Goal: Information Seeking & Learning: Check status

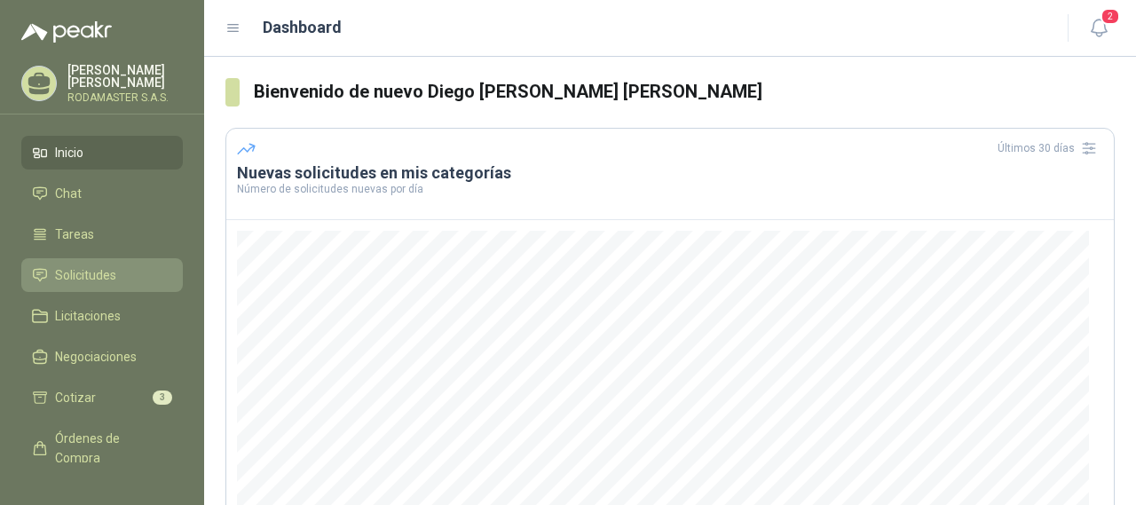
scroll to position [89, 0]
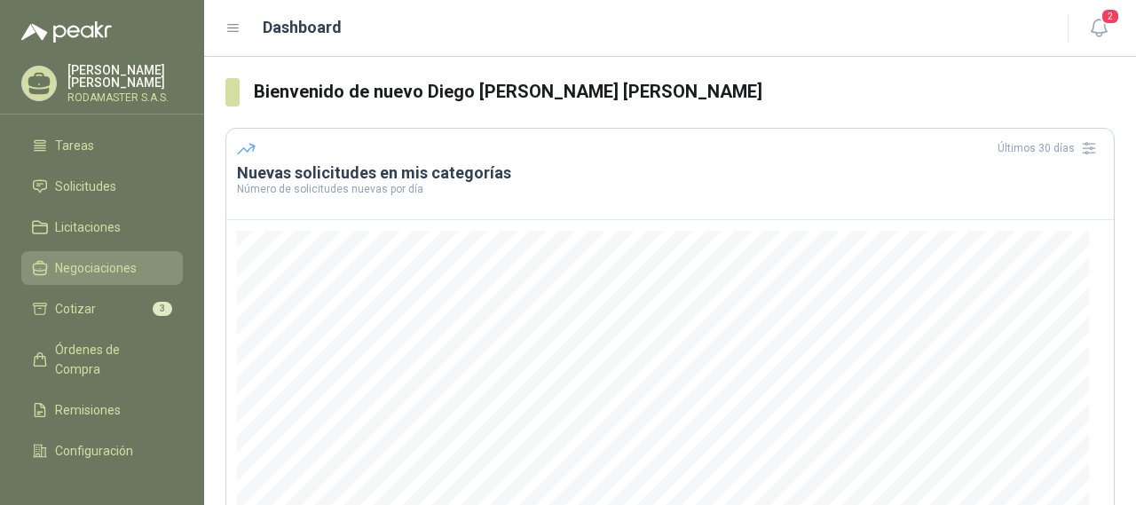
click at [82, 256] on link "Negociaciones" at bounding box center [102, 268] width 162 height 34
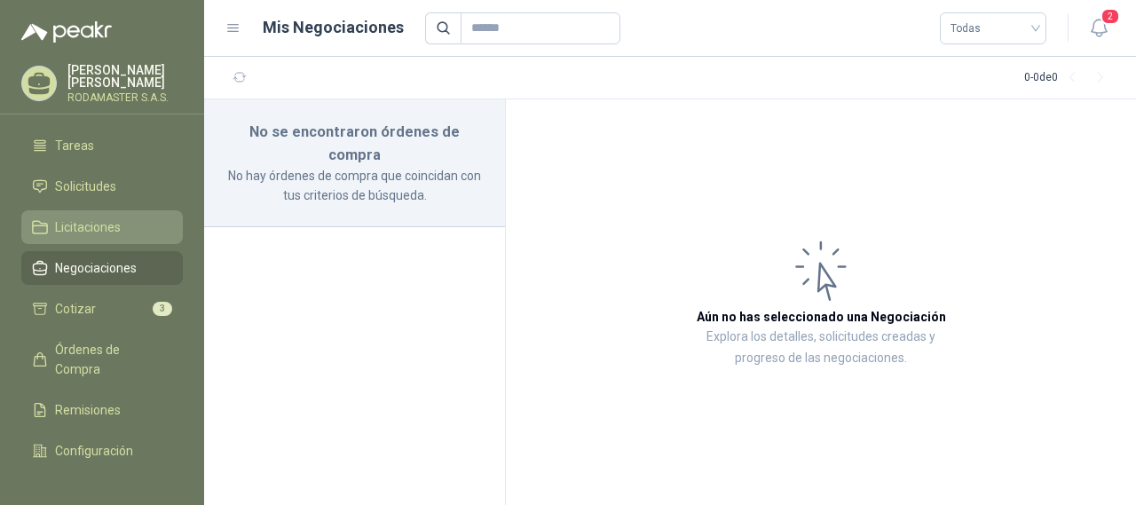
click at [91, 224] on span "Licitaciones" at bounding box center [88, 228] width 66 height 20
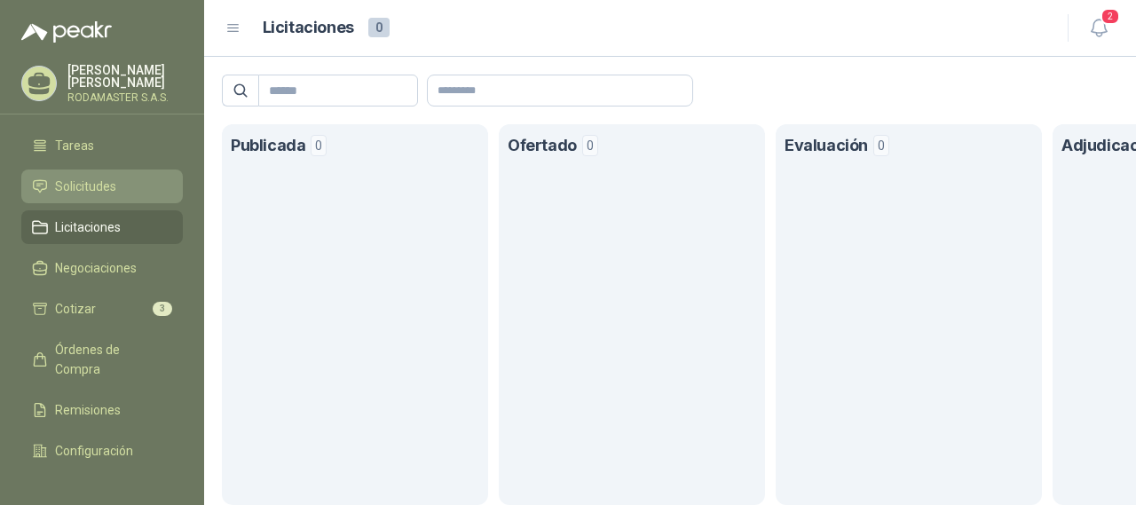
click at [91, 190] on span "Solicitudes" at bounding box center [85, 187] width 61 height 20
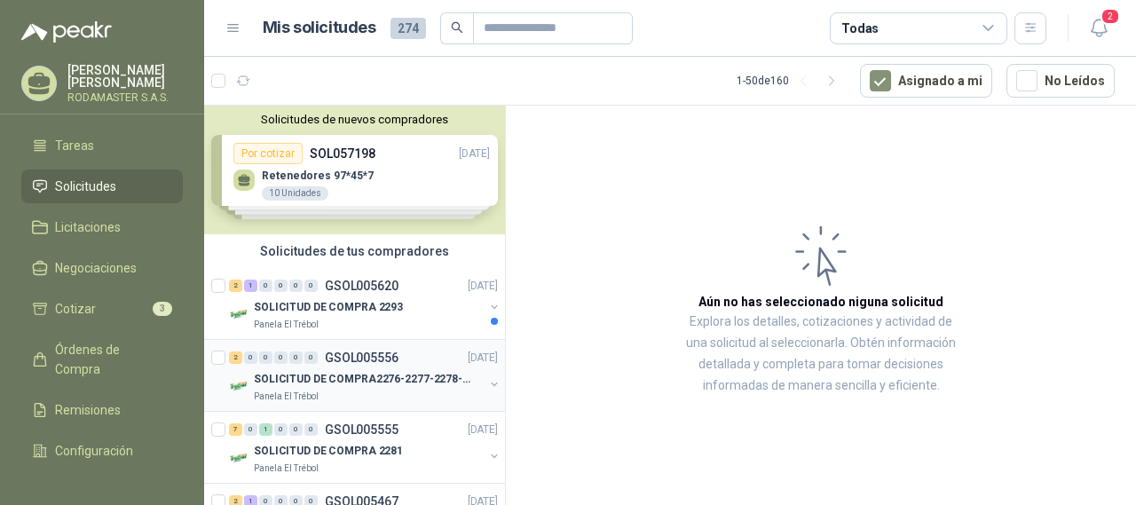
click at [382, 368] on div "2 0 0 0 0 0 GSOL005556 [DATE]" at bounding box center [365, 357] width 273 height 21
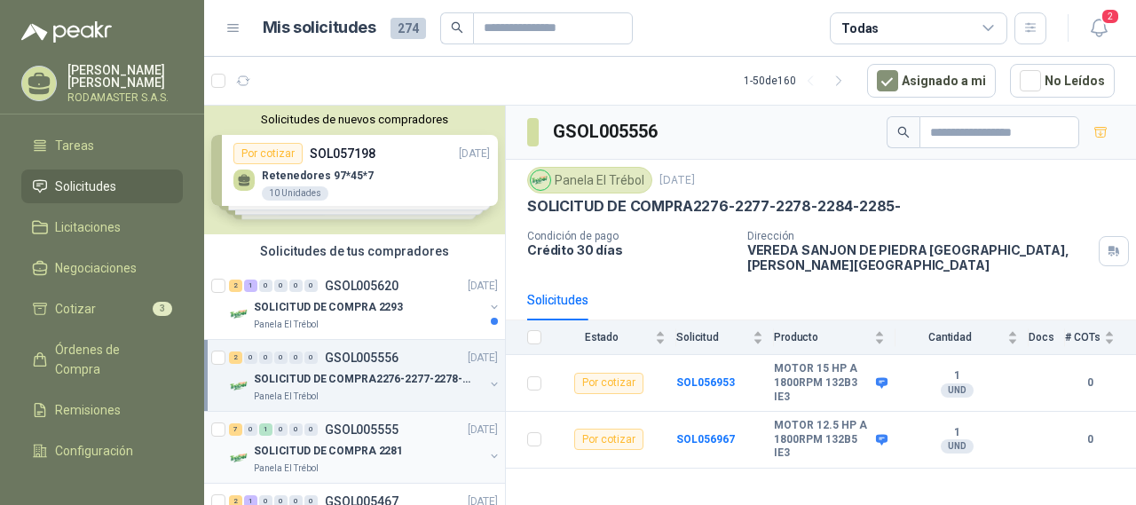
click at [330, 431] on p "GSOL005555" at bounding box center [362, 429] width 74 height 12
click at [358, 446] on p "SOLICITUD DE COMPRA 2281" at bounding box center [328, 451] width 149 height 17
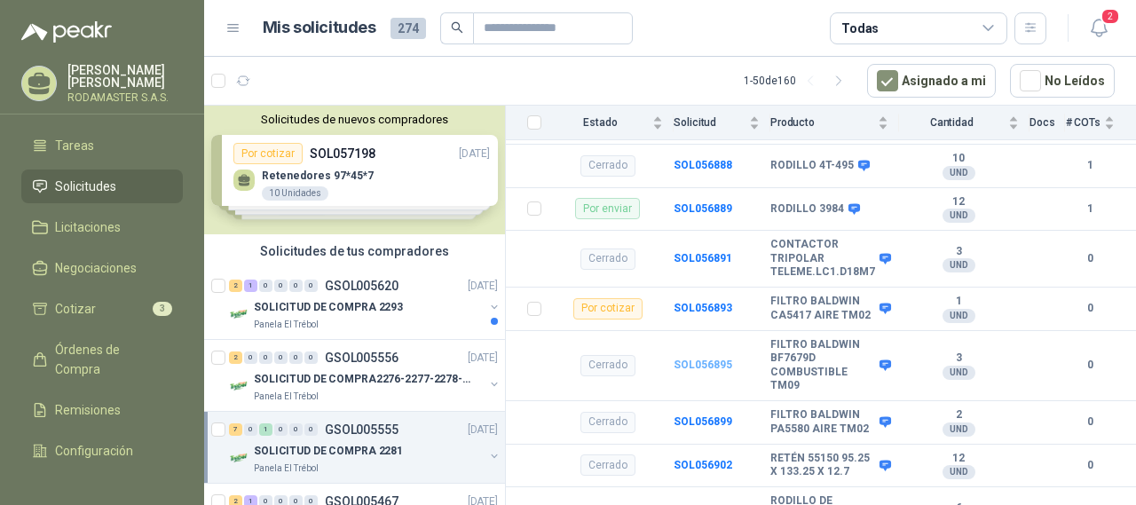
scroll to position [178, 0]
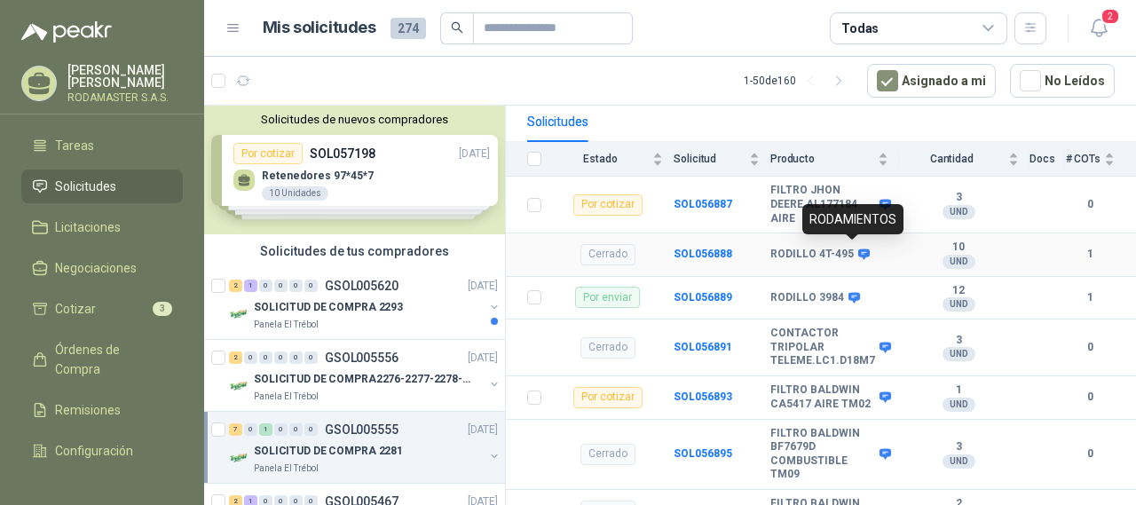
click at [858, 249] on icon at bounding box center [864, 254] width 12 height 11
click at [689, 251] on b "SOL056888" at bounding box center [703, 254] width 59 height 12
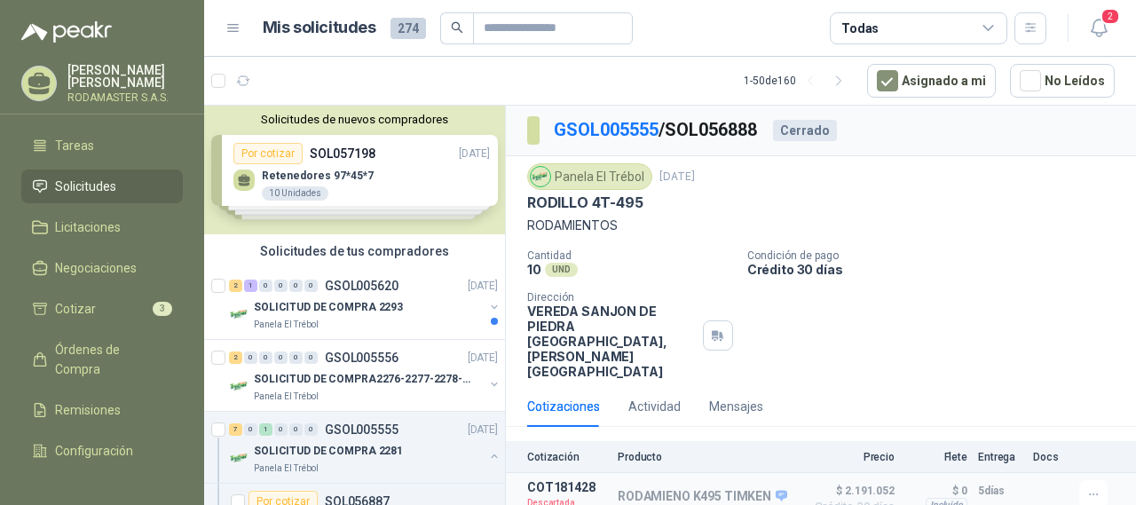
scroll to position [29, 0]
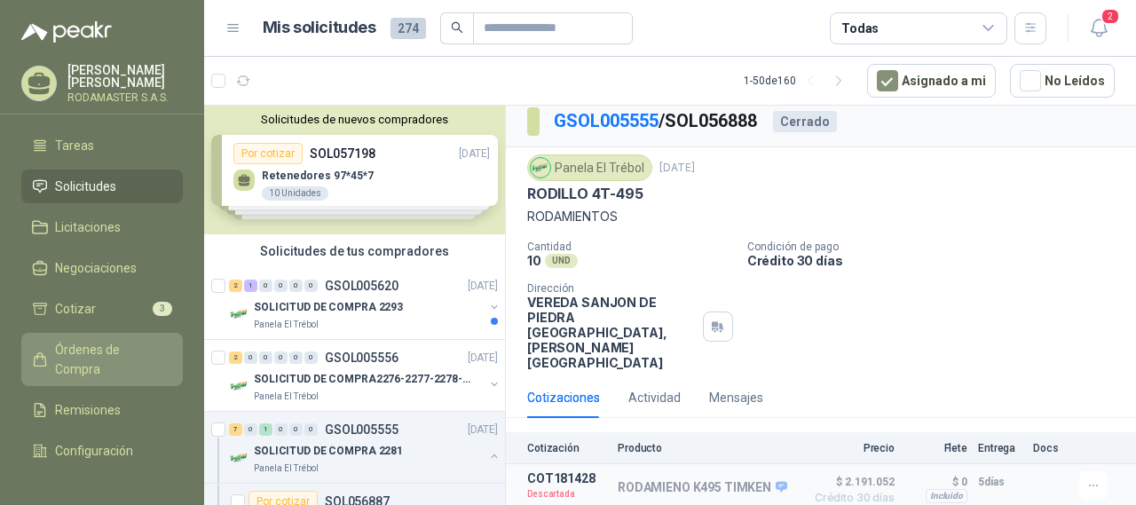
click at [71, 363] on span "Órdenes de Compra" at bounding box center [110, 359] width 111 height 39
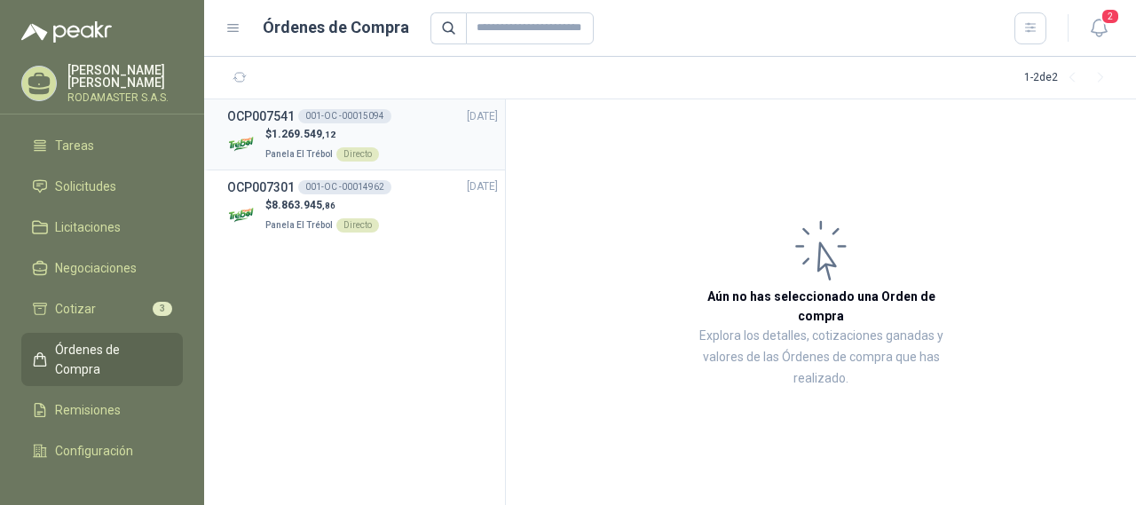
click at [273, 115] on h3 "OCP007541" at bounding box center [260, 117] width 67 height 20
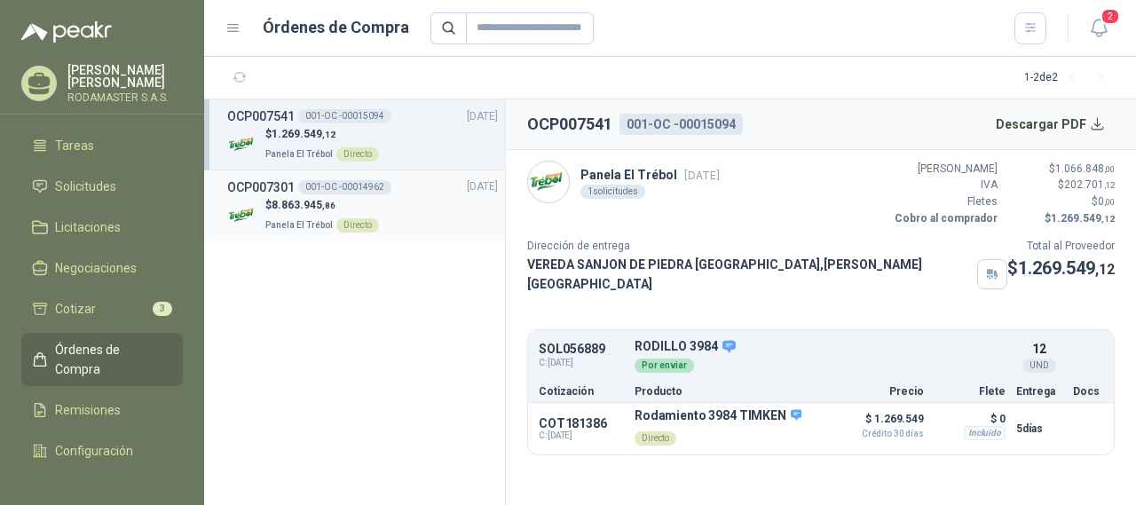
click at [277, 207] on span "8.863.945 ,86" at bounding box center [304, 205] width 64 height 12
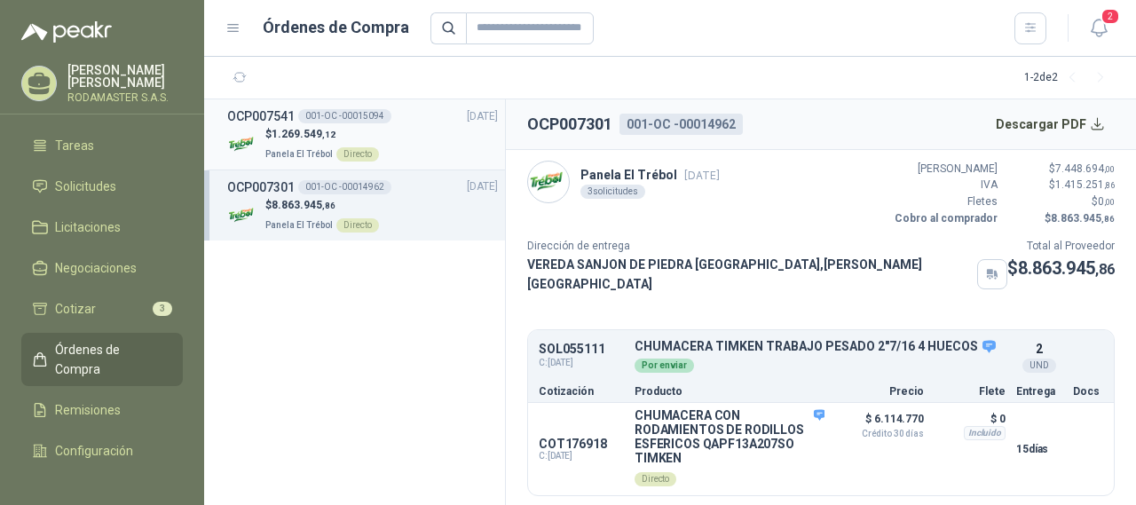
click at [316, 138] on span "1.269.549 ,12" at bounding box center [304, 134] width 64 height 12
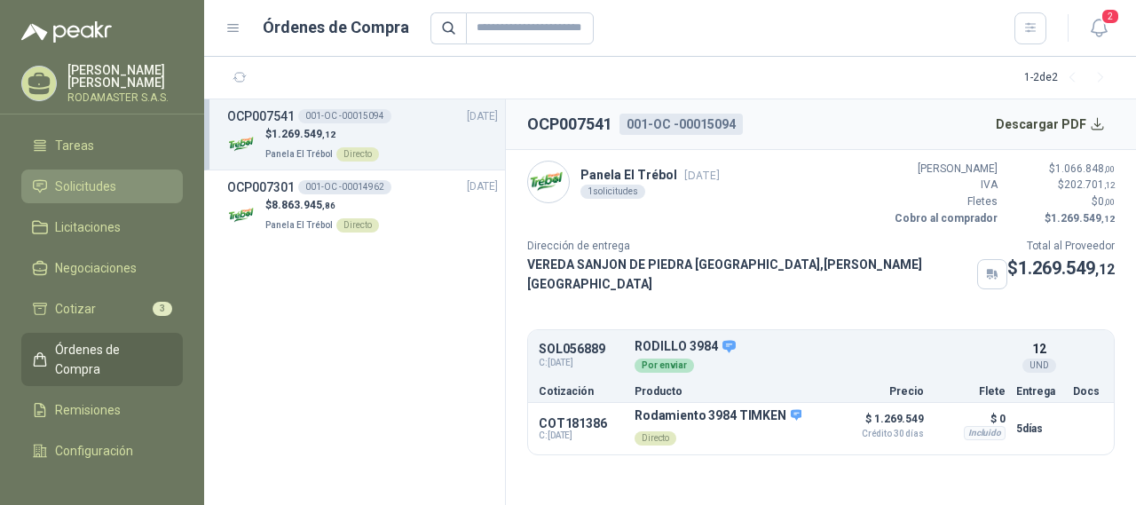
click at [98, 193] on span "Solicitudes" at bounding box center [85, 187] width 61 height 20
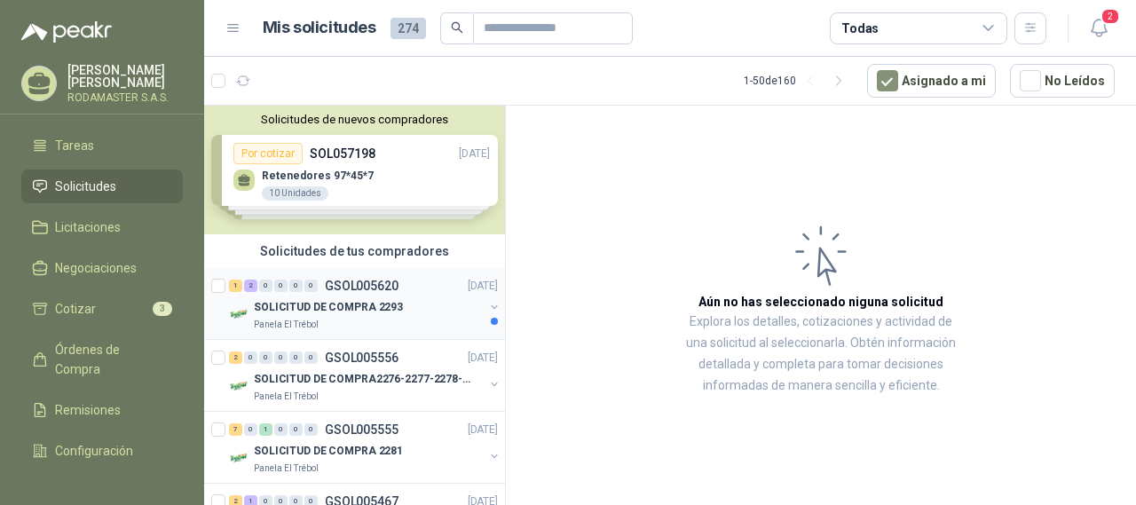
click at [381, 309] on p "SOLICITUD DE COMPRA 2293" at bounding box center [328, 307] width 149 height 17
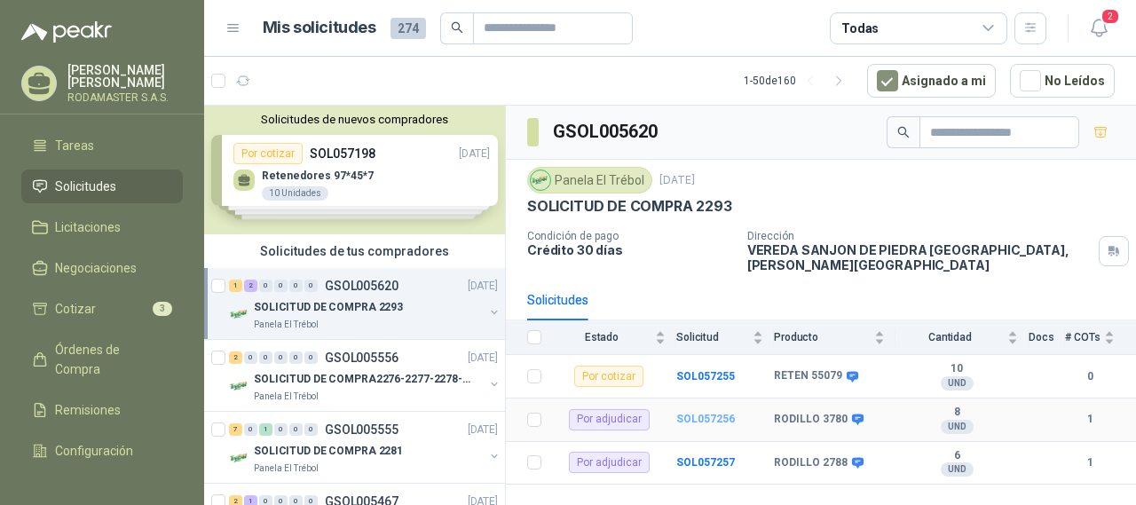
click at [702, 419] on b "SOL057256" at bounding box center [706, 419] width 59 height 12
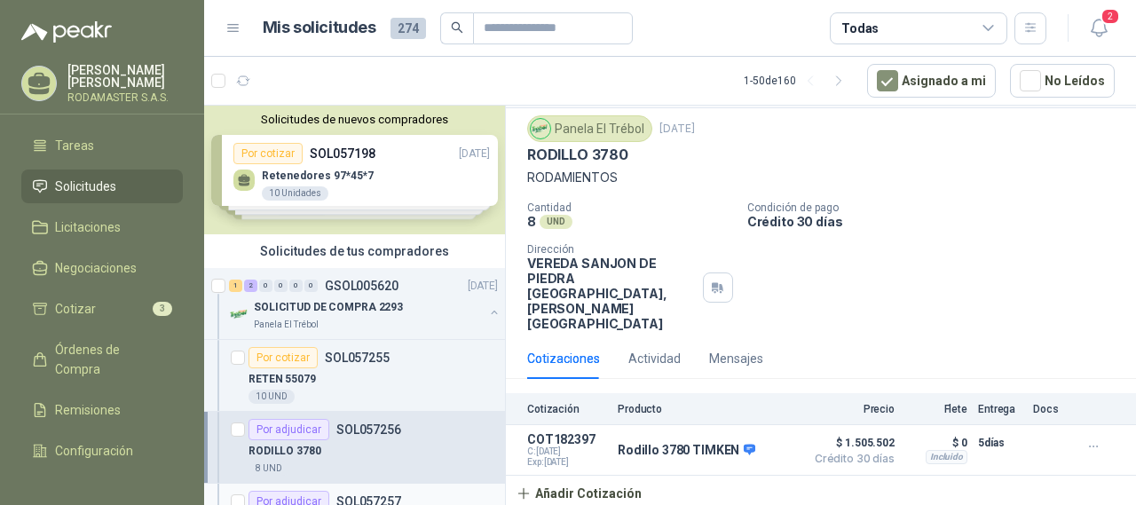
scroll to position [178, 0]
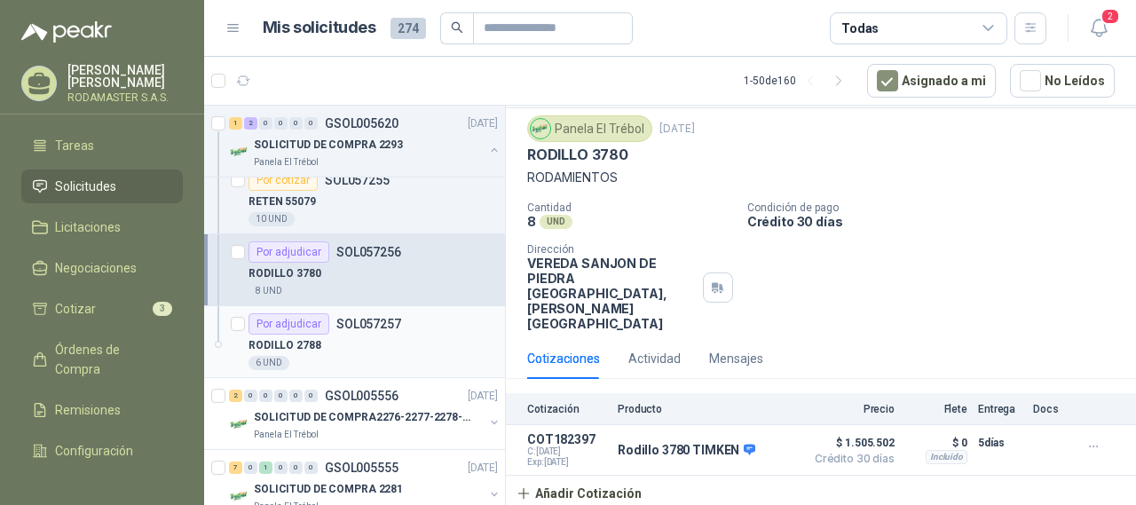
click at [369, 350] on div "RODILLO 2788" at bounding box center [373, 345] width 249 height 21
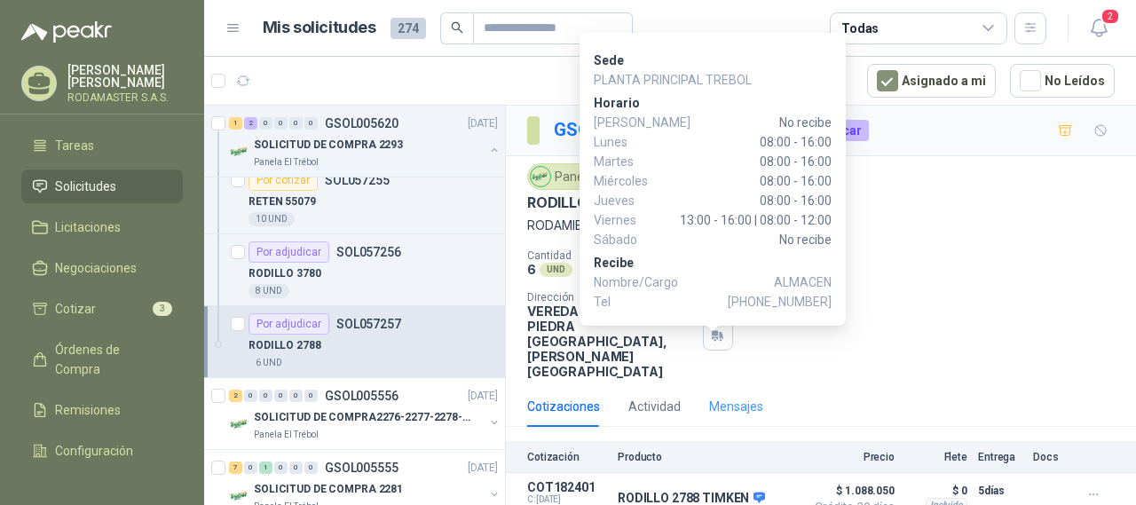
scroll to position [68, 0]
